Goal: Task Accomplishment & Management: Use online tool/utility

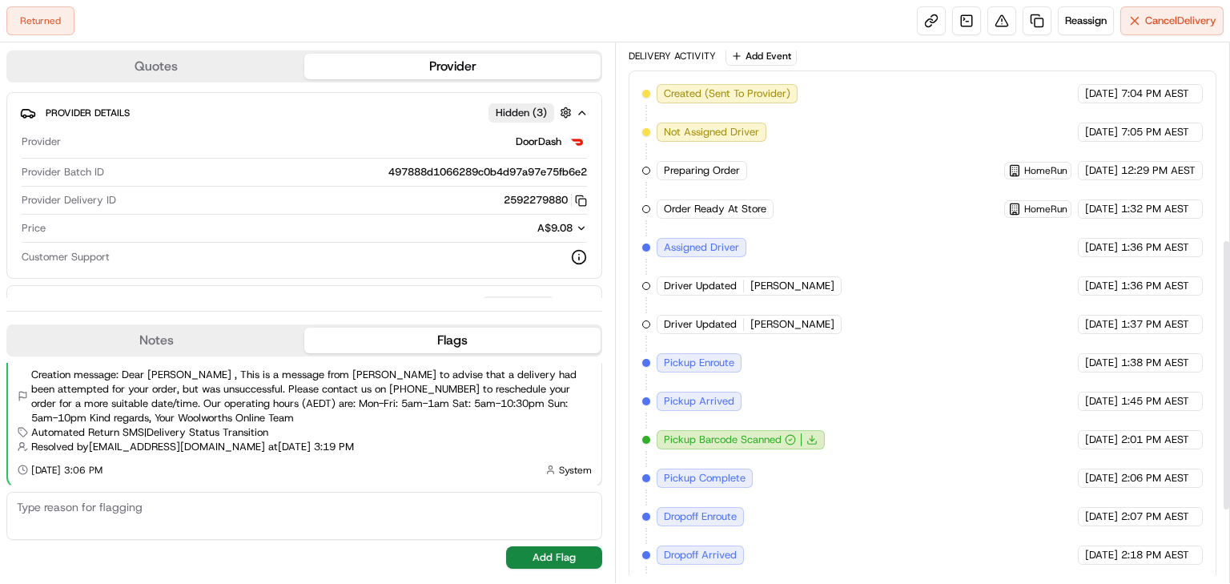
scroll to position [532, 0]
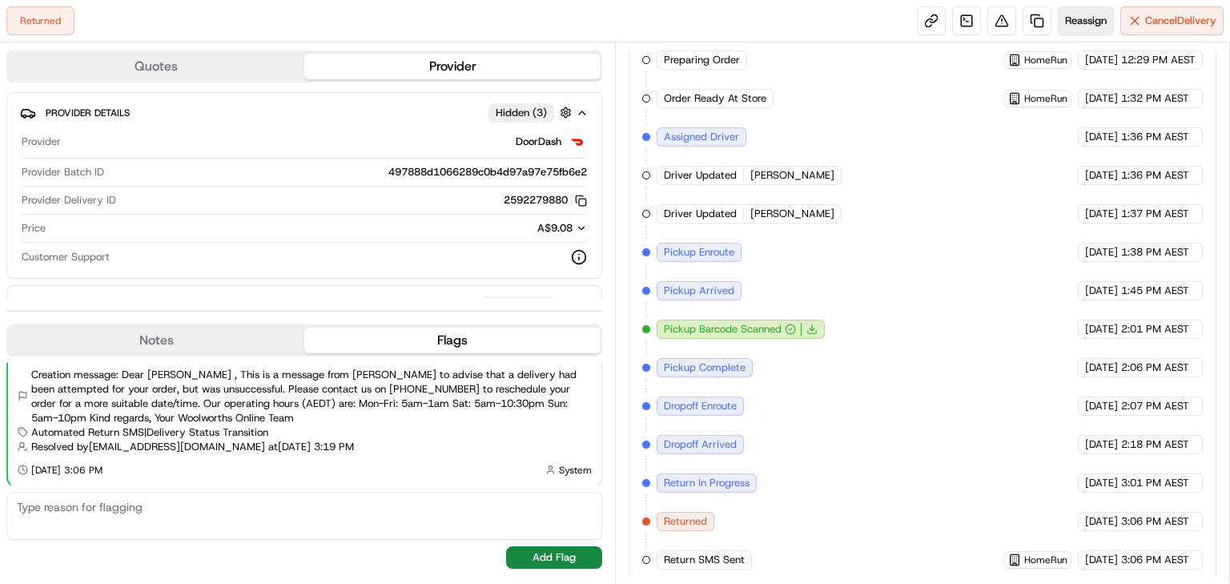
click at [1083, 22] on span "Reassign" at bounding box center [1086, 21] width 42 height 14
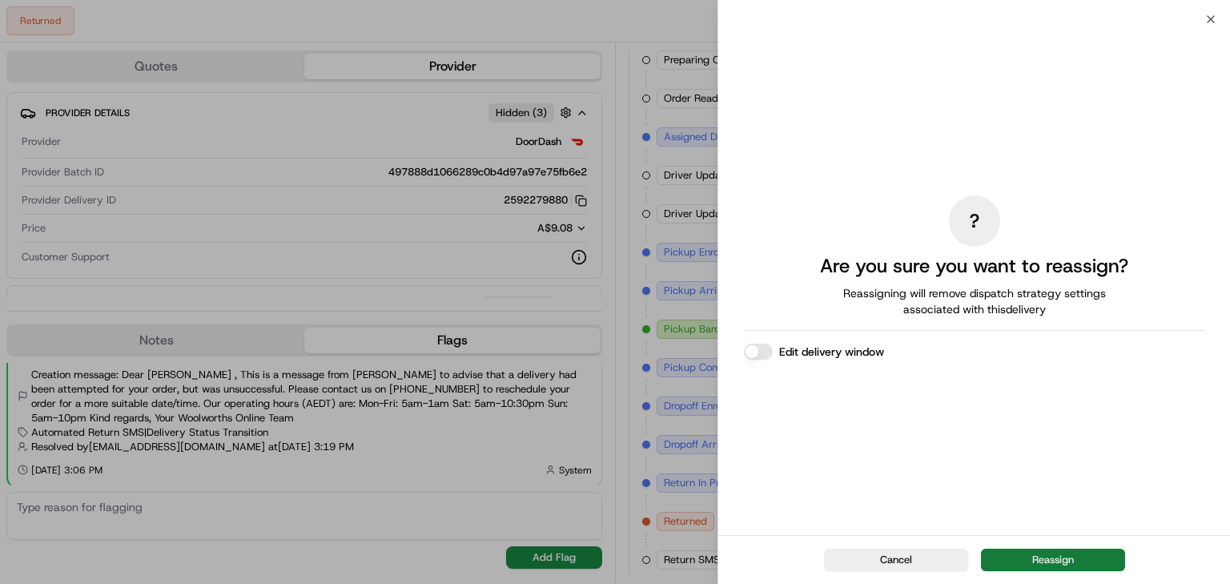
click at [1058, 557] on button "Reassign" at bounding box center [1053, 560] width 144 height 22
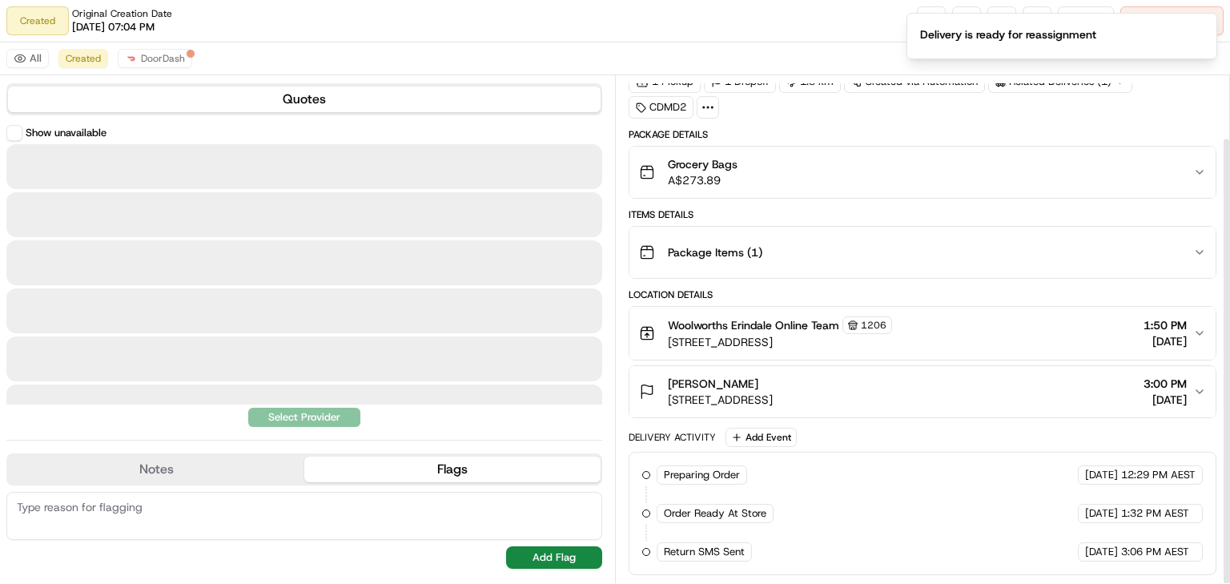
scroll to position [70, 0]
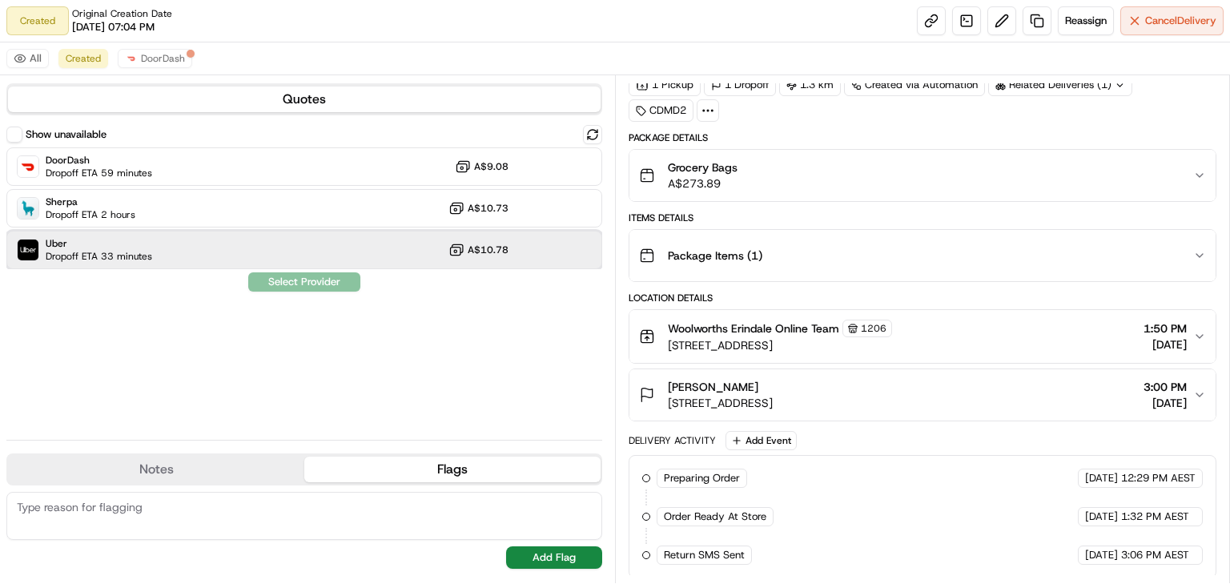
drag, startPoint x: 226, startPoint y: 257, endPoint x: 238, endPoint y: 252, distance: 12.9
click at [226, 256] on div "Uber Dropoff ETA 33 minutes A$10.78" at bounding box center [304, 250] width 596 height 38
click at [324, 282] on button "Assign Provider" at bounding box center [304, 281] width 114 height 19
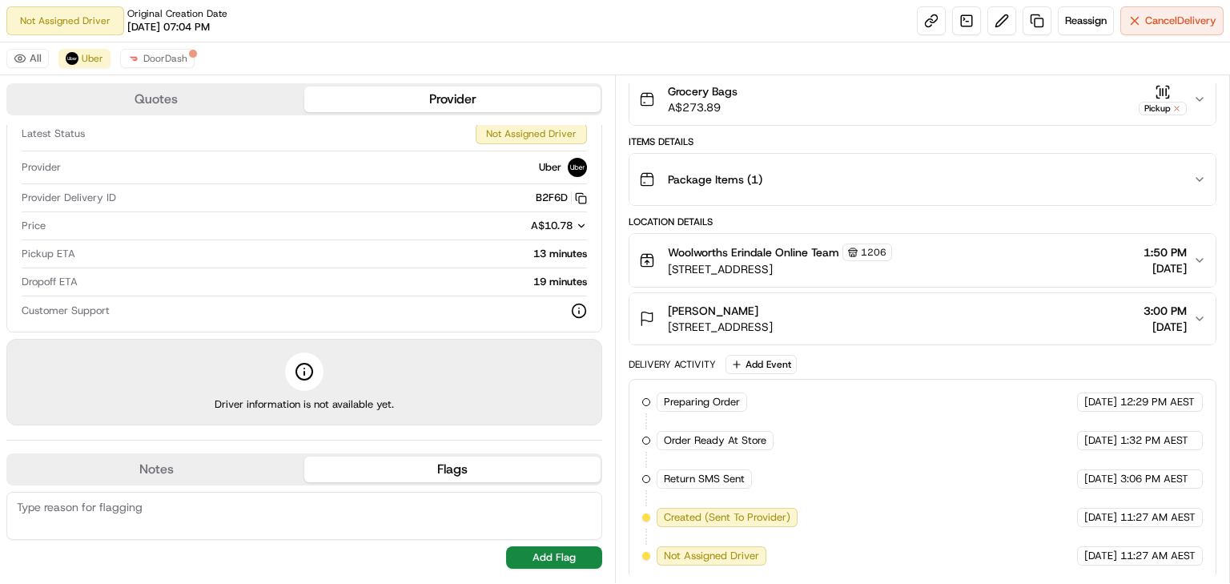
scroll to position [0, 0]
